Goal: Transaction & Acquisition: Purchase product/service

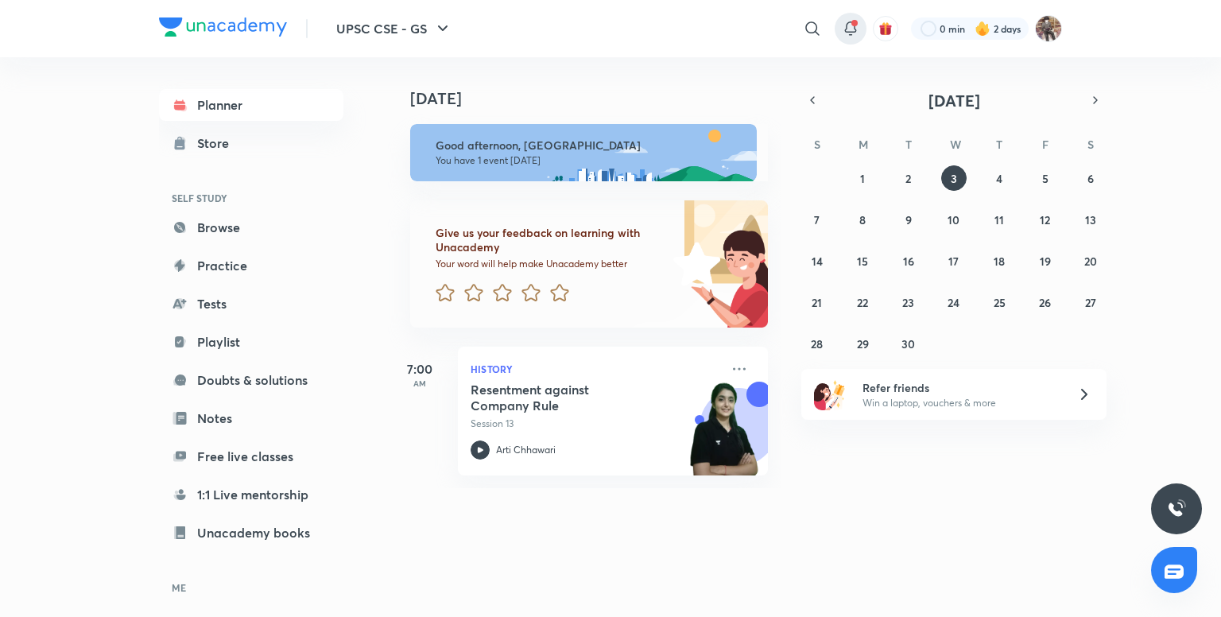
click at [853, 32] on icon at bounding box center [850, 27] width 10 height 10
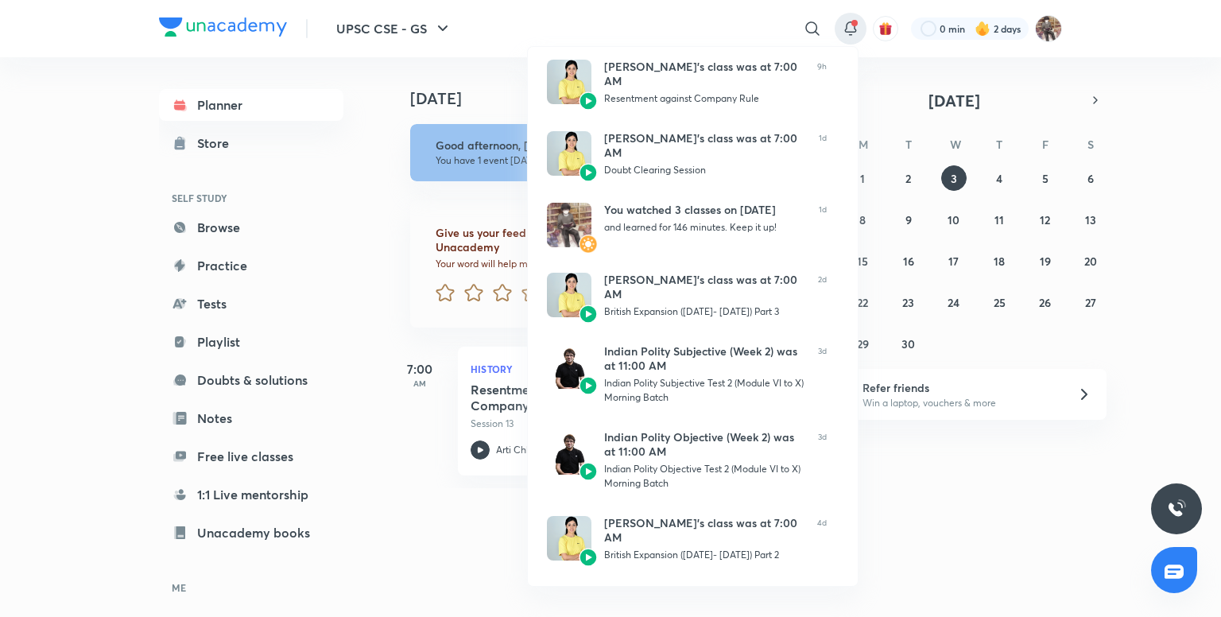
click at [853, 32] on div at bounding box center [610, 308] width 1221 height 617
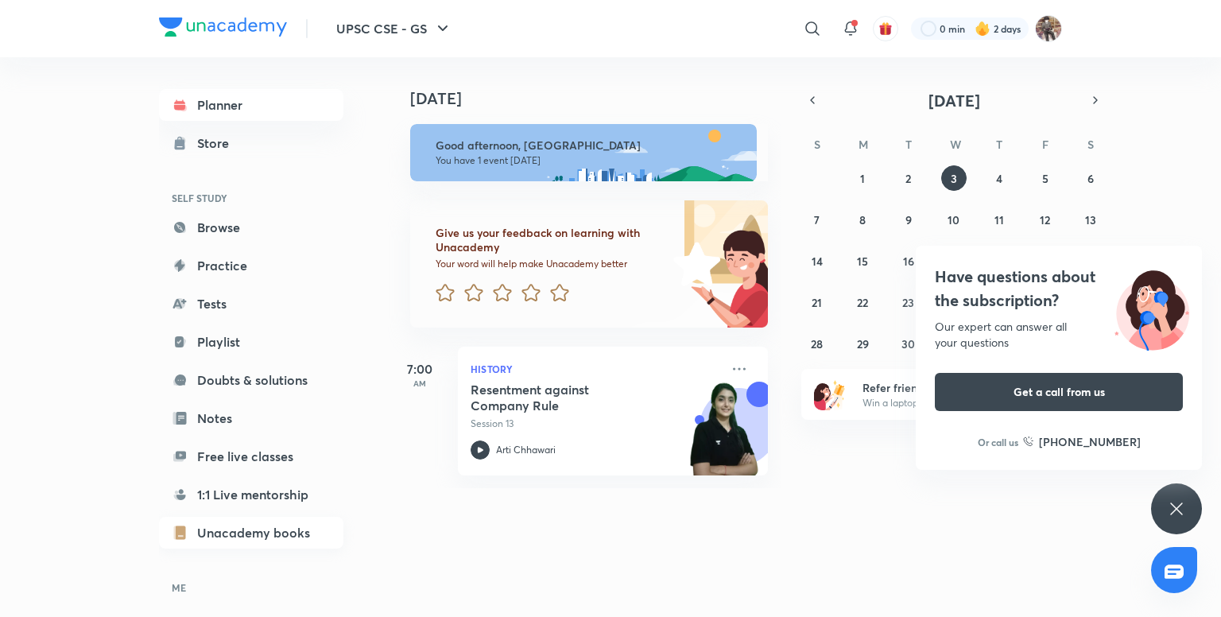
click at [232, 527] on link "Unacademy books" at bounding box center [251, 532] width 184 height 32
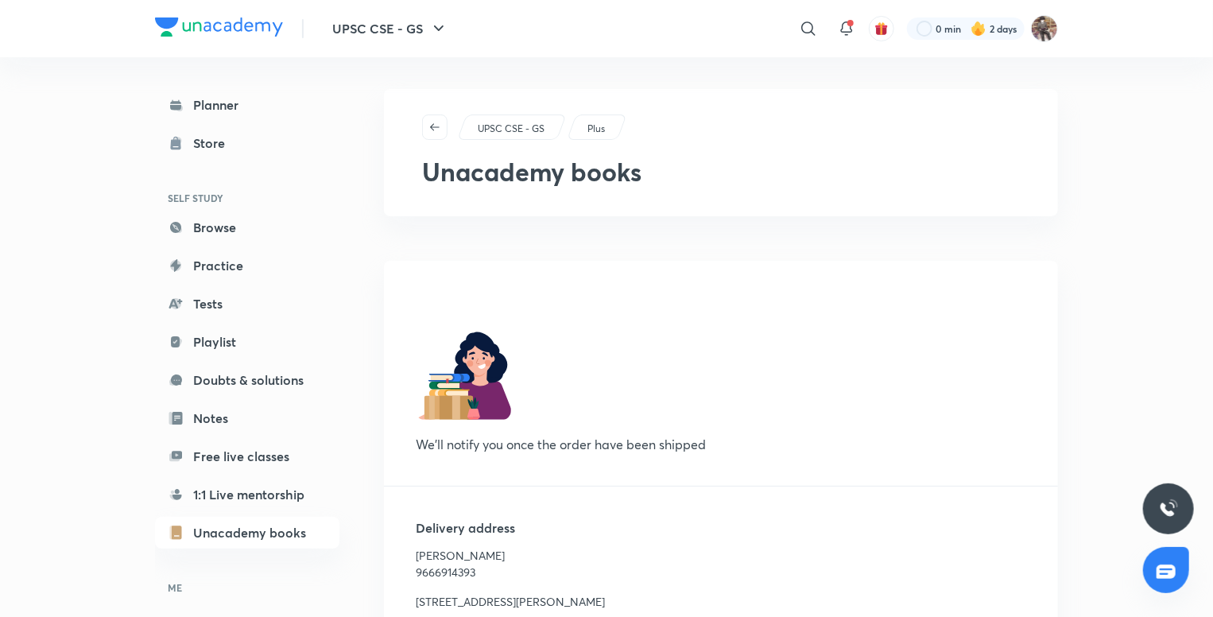
scroll to position [203, 0]
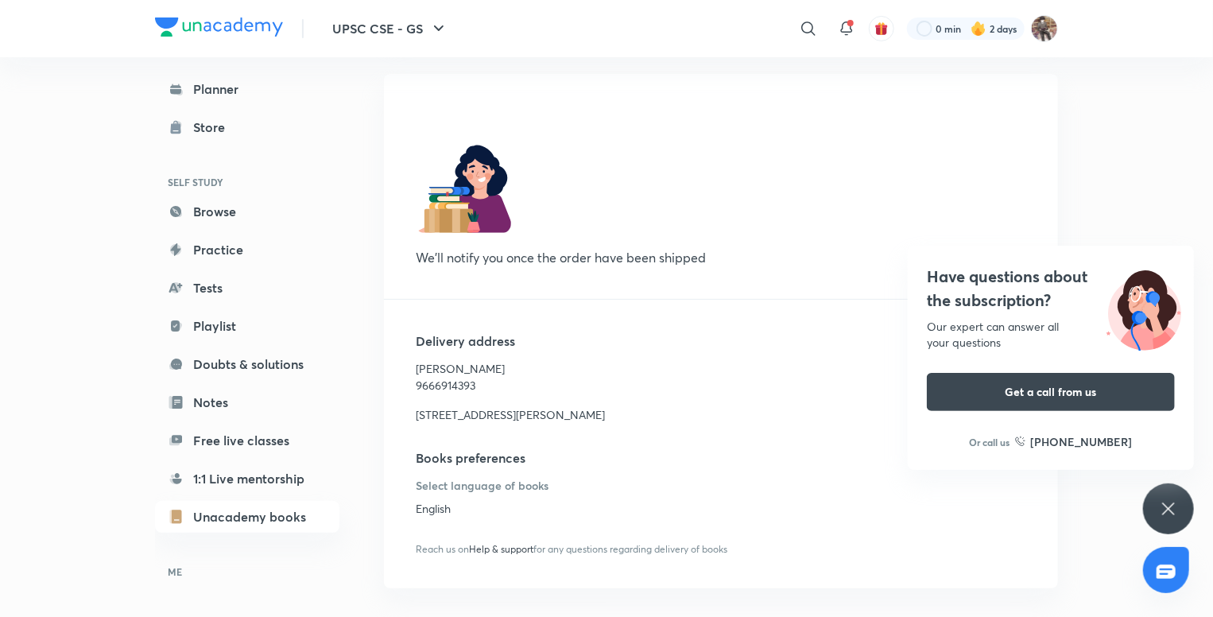
click at [1174, 499] on icon at bounding box center [1168, 508] width 19 height 19
